Goal: Task Accomplishment & Management: Manage account settings

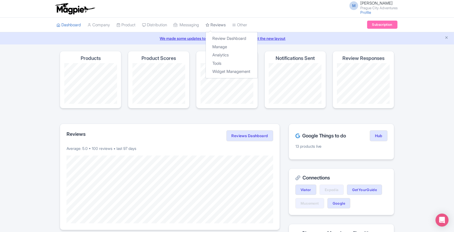
click at [222, 25] on link "Reviews" at bounding box center [216, 25] width 20 height 15
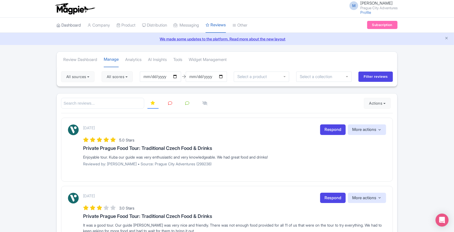
click at [72, 24] on link "Dashboard" at bounding box center [68, 25] width 24 height 15
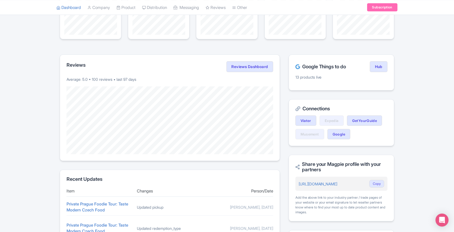
scroll to position [94, 0]
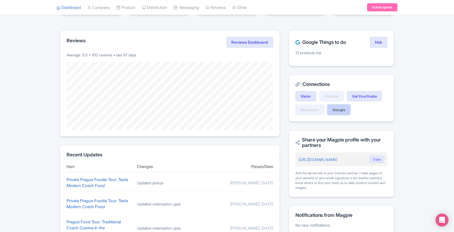
click at [342, 111] on link "Google" at bounding box center [339, 110] width 23 height 10
click at [222, 10] on link "Reviews" at bounding box center [216, 7] width 20 height 15
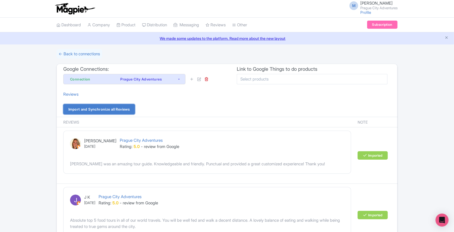
click at [128, 108] on link "Import and Synchronize all Reviews" at bounding box center [99, 109] width 72 height 10
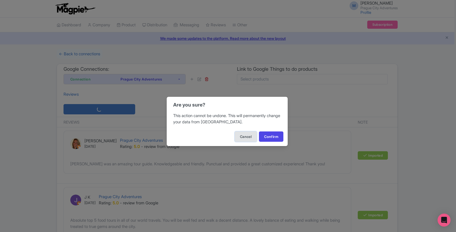
click at [243, 138] on button "Cancel" at bounding box center [246, 137] width 22 height 10
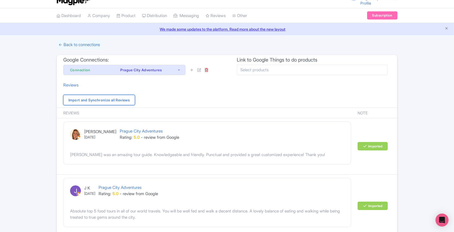
scroll to position [8, 0]
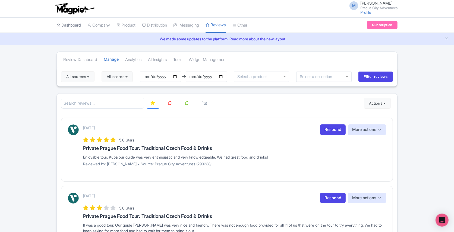
click at [80, 25] on link "Dashboard" at bounding box center [68, 25] width 24 height 15
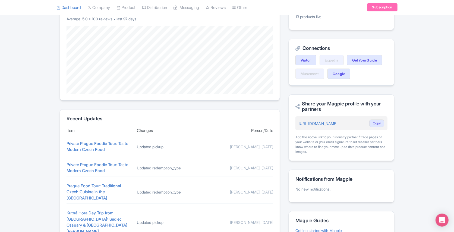
scroll to position [110, 0]
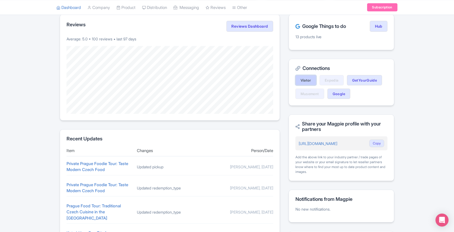
click at [303, 81] on link "Viator" at bounding box center [305, 80] width 21 height 10
click at [366, 82] on link "GetYourGuide" at bounding box center [364, 80] width 35 height 10
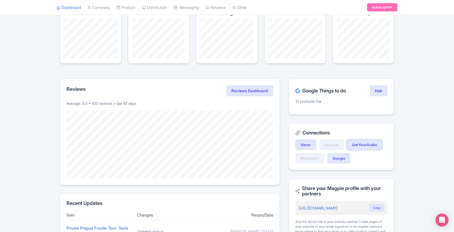
scroll to position [0, 0]
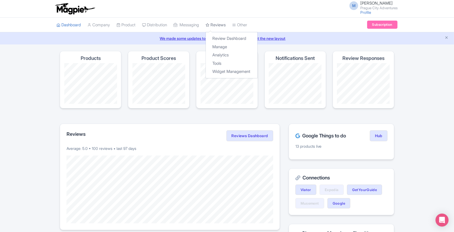
click at [216, 25] on link "Reviews" at bounding box center [216, 25] width 20 height 15
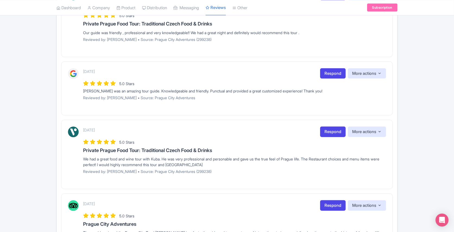
scroll to position [620, 0]
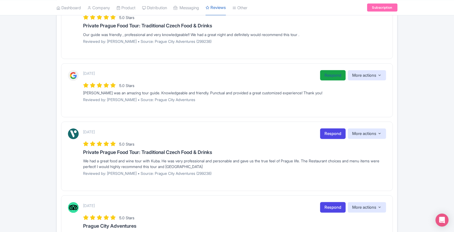
click at [328, 72] on link "Respond" at bounding box center [333, 75] width 26 height 11
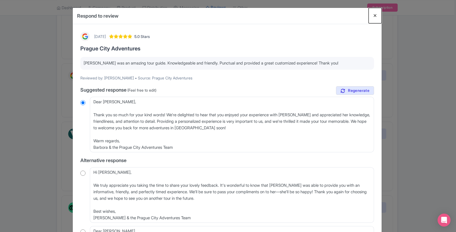
click at [374, 17] on button "Close" at bounding box center [375, 15] width 13 height 15
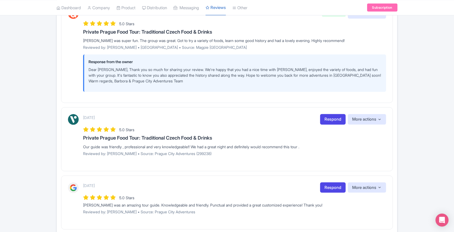
scroll to position [507, 0]
click at [328, 118] on link "Respond" at bounding box center [333, 120] width 26 height 11
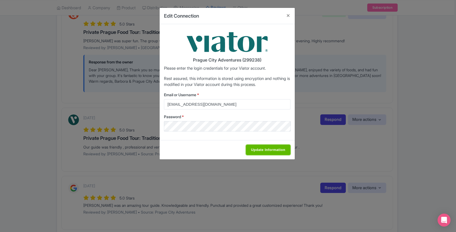
click at [260, 149] on input "Update Information" at bounding box center [268, 150] width 45 height 10
type input "Saving..."
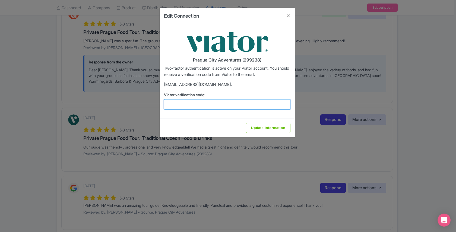
click at [208, 106] on input "Viator verification code:" at bounding box center [227, 104] width 127 height 10
paste input "553887"
type input "553887"
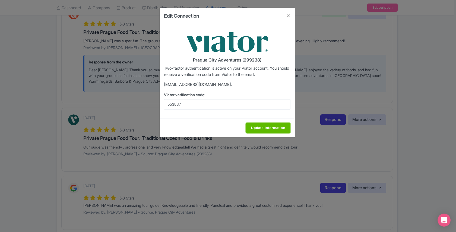
click at [271, 124] on input "Update Information" at bounding box center [268, 128] width 45 height 10
type input "Update Information"
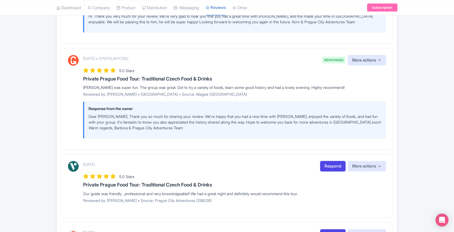
scroll to position [459, 0]
